Goal: Transaction & Acquisition: Purchase product/service

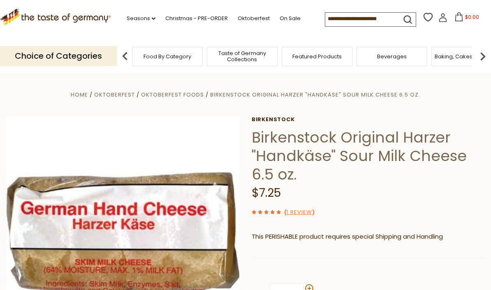
click at [246, 98] on span "Birkenstock Original Harzer "Handkäse" Sour Milk Cheese 6.5 oz." at bounding box center [315, 95] width 210 height 8
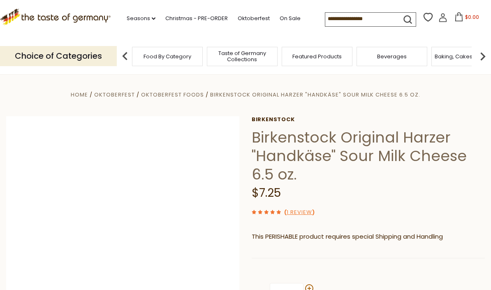
scroll to position [60, 0]
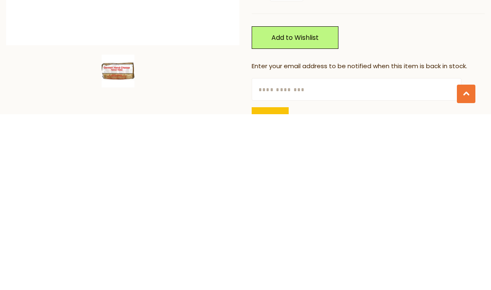
scroll to position [129, 0]
click at [362, 253] on input "text" at bounding box center [356, 264] width 210 height 23
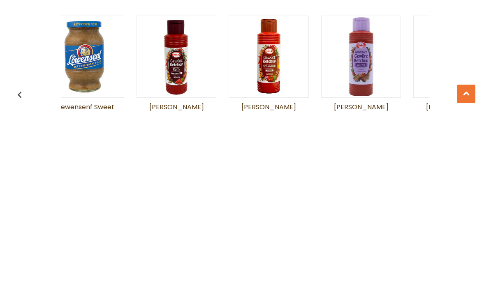
scroll to position [0, 64]
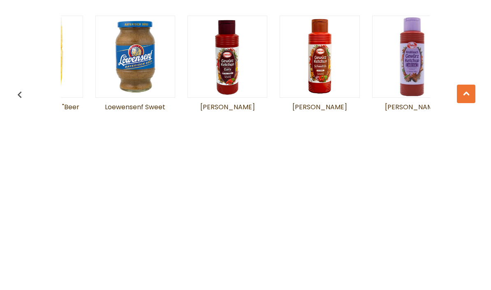
click at [468, 267] on img "button" at bounding box center [470, 273] width 13 height 13
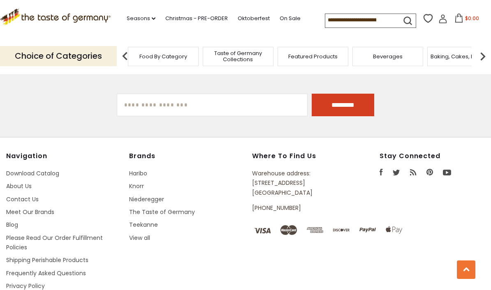
scroll to position [1141, 0]
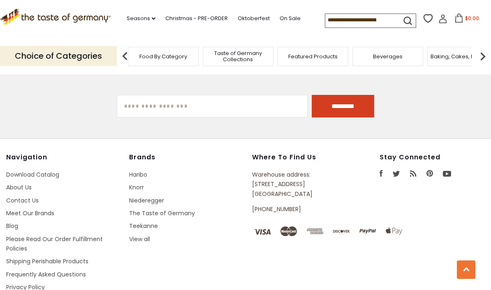
click at [51, 171] on link "Download Catalog" at bounding box center [32, 175] width 53 height 8
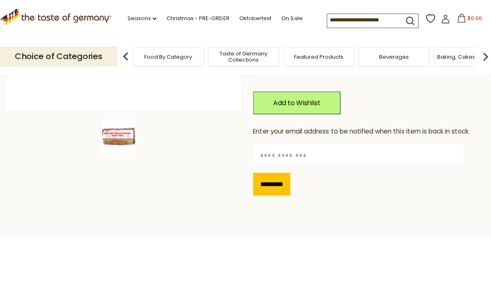
scroll to position [240, 0]
click at [340, 151] on input "text" at bounding box center [356, 153] width 210 height 23
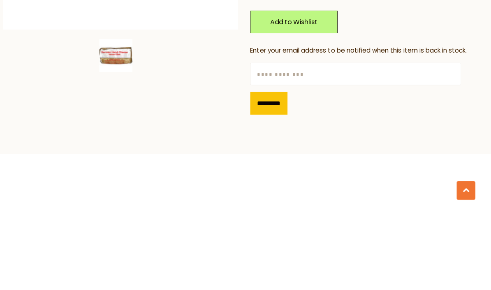
scroll to position [320, 0]
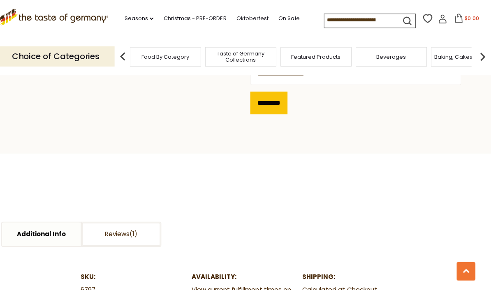
type input "**********"
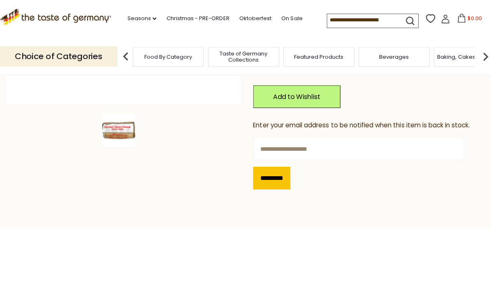
scroll to position [274, 0]
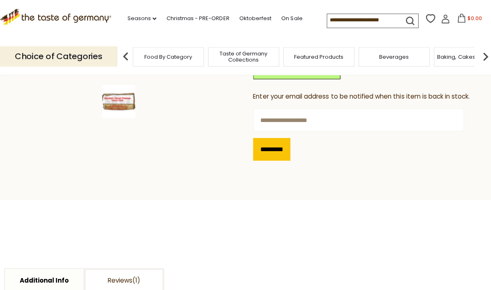
click at [274, 147] on input "*********" at bounding box center [269, 148] width 37 height 23
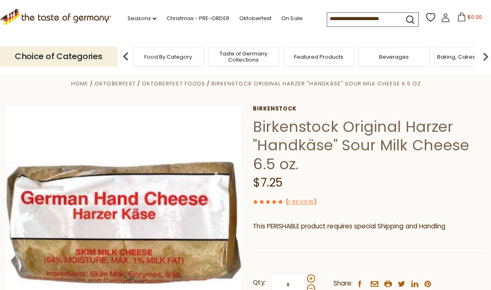
scroll to position [0, 0]
